Goal: Find specific fact

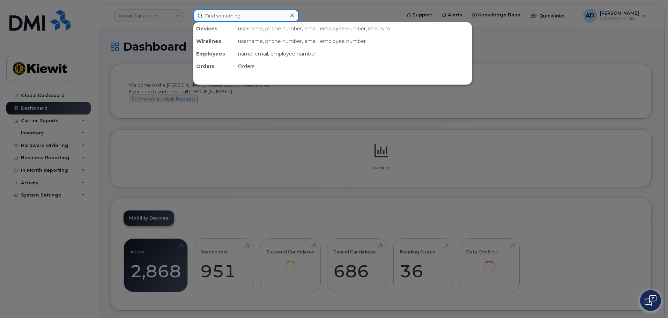
click at [209, 19] on input at bounding box center [246, 15] width 106 height 13
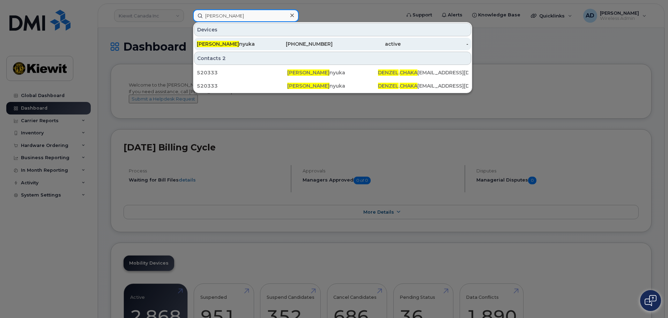
type input "denzel chaka"
drag, startPoint x: 317, startPoint y: 46, endPoint x: 321, endPoint y: 50, distance: 5.0
click at [317, 46] on div "604-349-6938" at bounding box center [299, 43] width 68 height 7
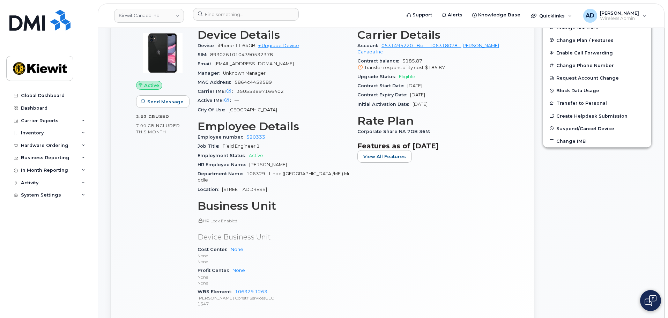
scroll to position [174, 0]
